Goal: Ask a question

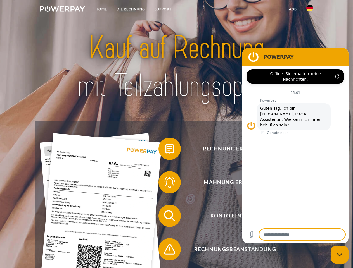
click at [62, 10] on img at bounding box center [62, 9] width 45 height 6
click at [310, 10] on img at bounding box center [309, 8] width 7 height 7
click at [293, 9] on link "agb" at bounding box center [292, 9] width 17 height 10
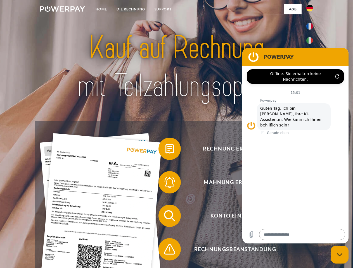
click at [165, 150] on span at bounding box center [161, 149] width 28 height 28
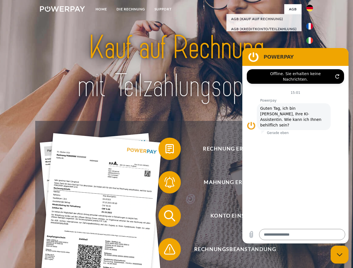
click at [165, 184] on span at bounding box center [161, 183] width 28 height 28
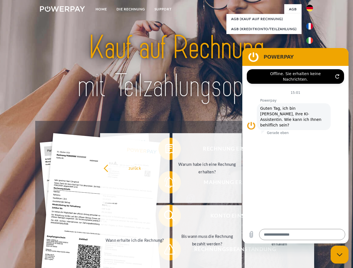
click at [172, 217] on link "Bis wann muss die Rechnung bezahlt werden?" at bounding box center [207, 240] width 70 height 70
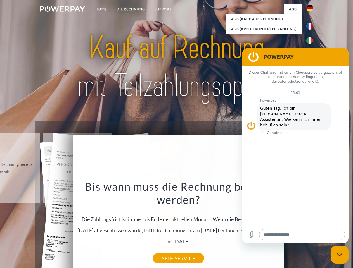
click at [340, 255] on icon "Messaging-Fenster schließen" at bounding box center [340, 255] width 6 height 4
type textarea "*"
